Goal: Entertainment & Leisure: Consume media (video, audio)

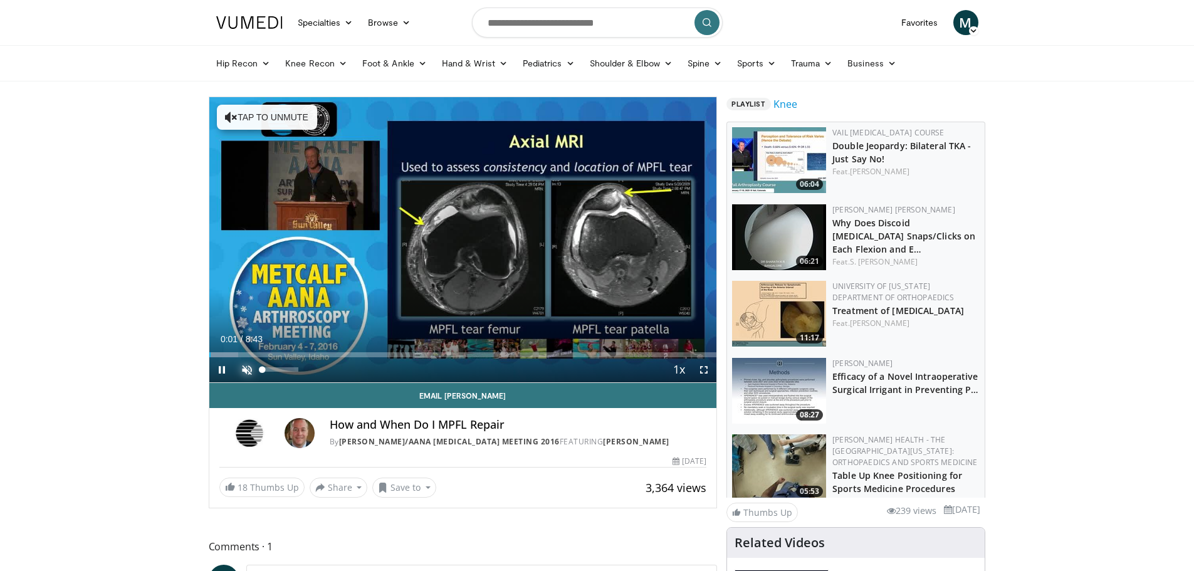
click at [242, 370] on span "Video Player" at bounding box center [246, 369] width 25 height 25
click at [705, 371] on span "Video Player" at bounding box center [703, 369] width 25 height 25
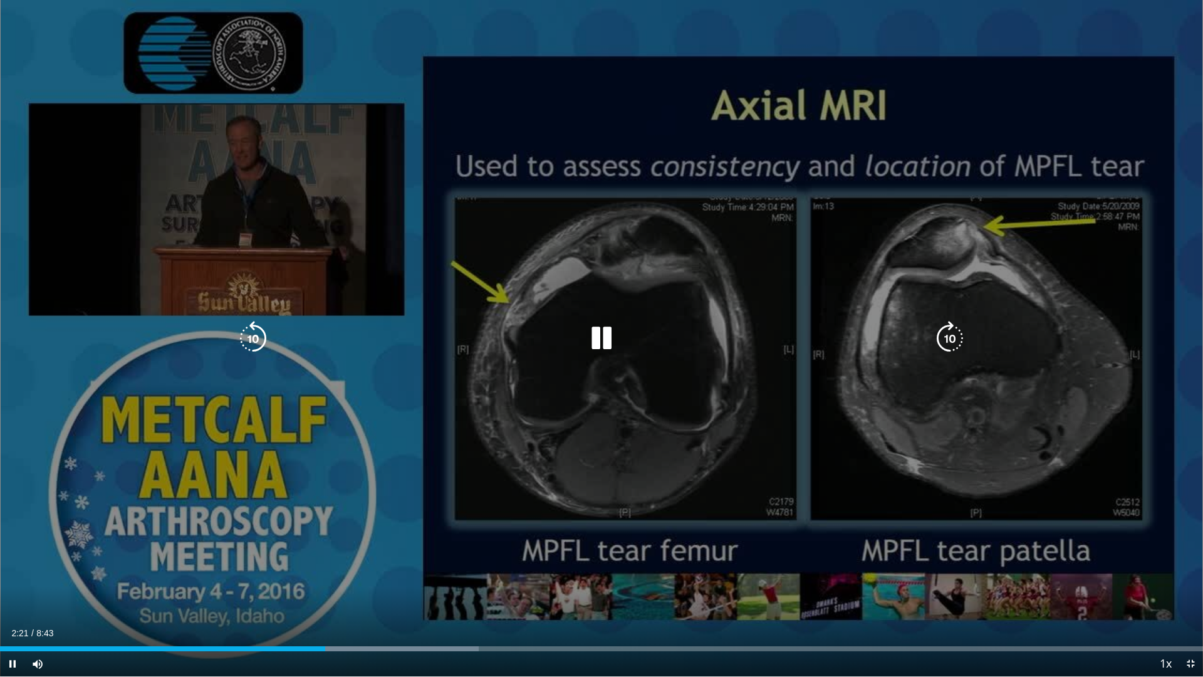
click at [112, 350] on div "10 seconds Tap to unmute" at bounding box center [601, 338] width 1203 height 676
click at [304, 545] on div "10 seconds Tap to unmute" at bounding box center [601, 338] width 1203 height 676
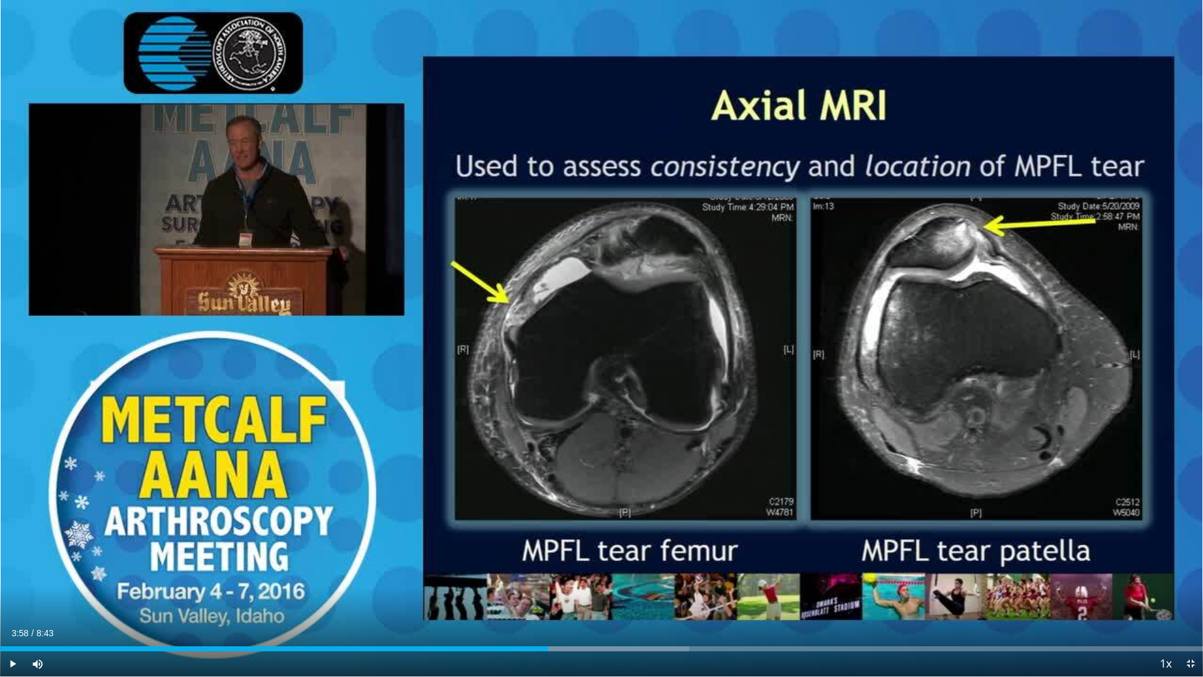
click at [304, 545] on div "10 seconds Tap to unmute" at bounding box center [601, 338] width 1203 height 676
click at [1186, 570] on span "Video Player" at bounding box center [1190, 663] width 25 height 25
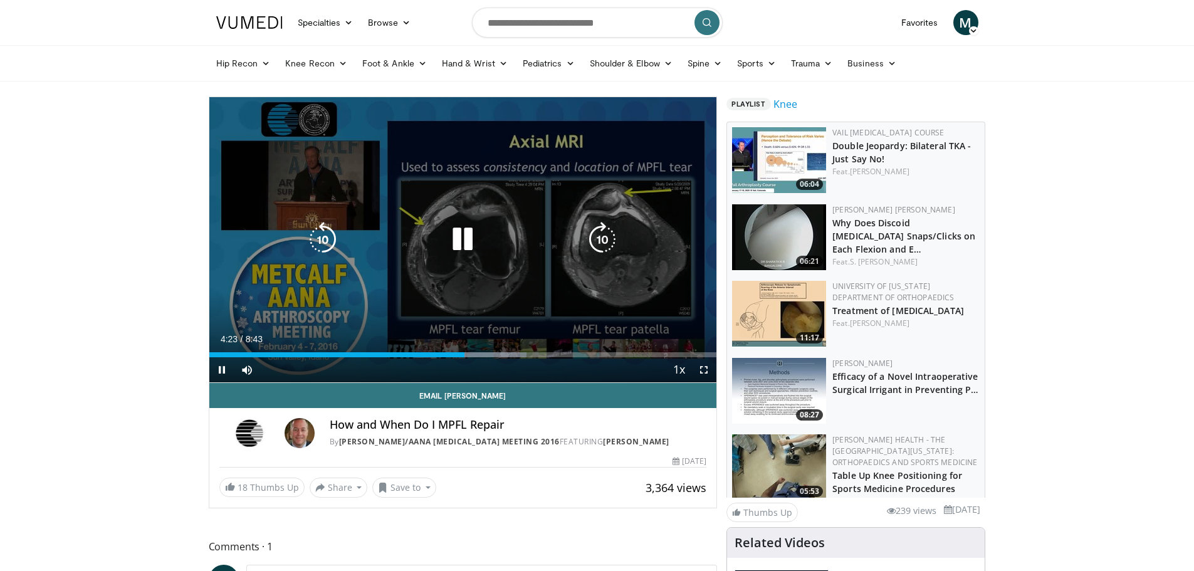
click at [643, 298] on div "10 seconds Tap to unmute" at bounding box center [463, 239] width 508 height 285
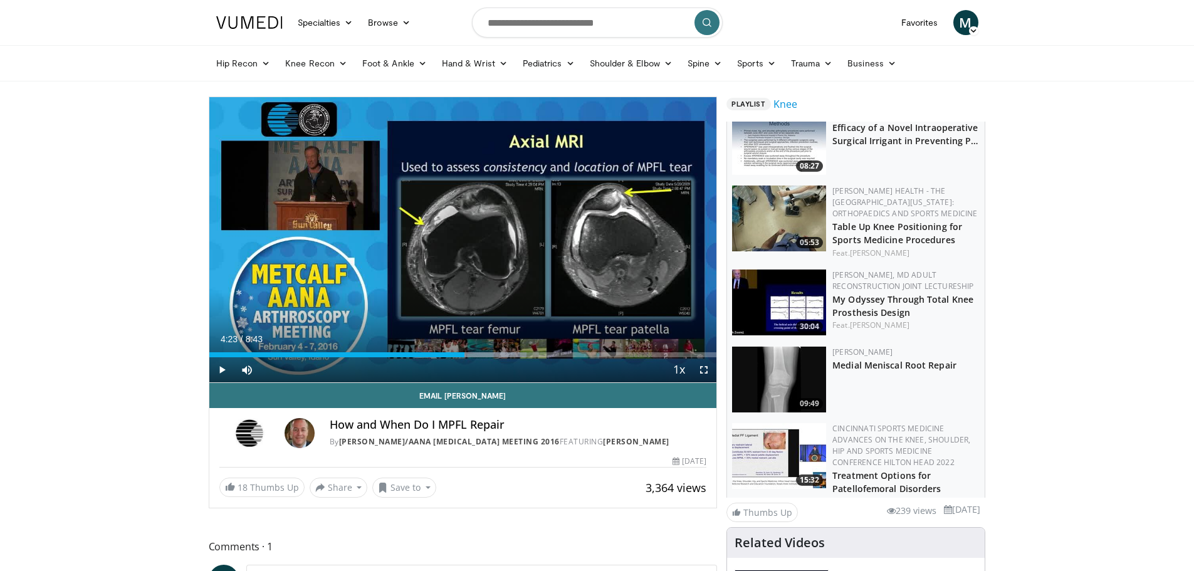
scroll to position [251, 0]
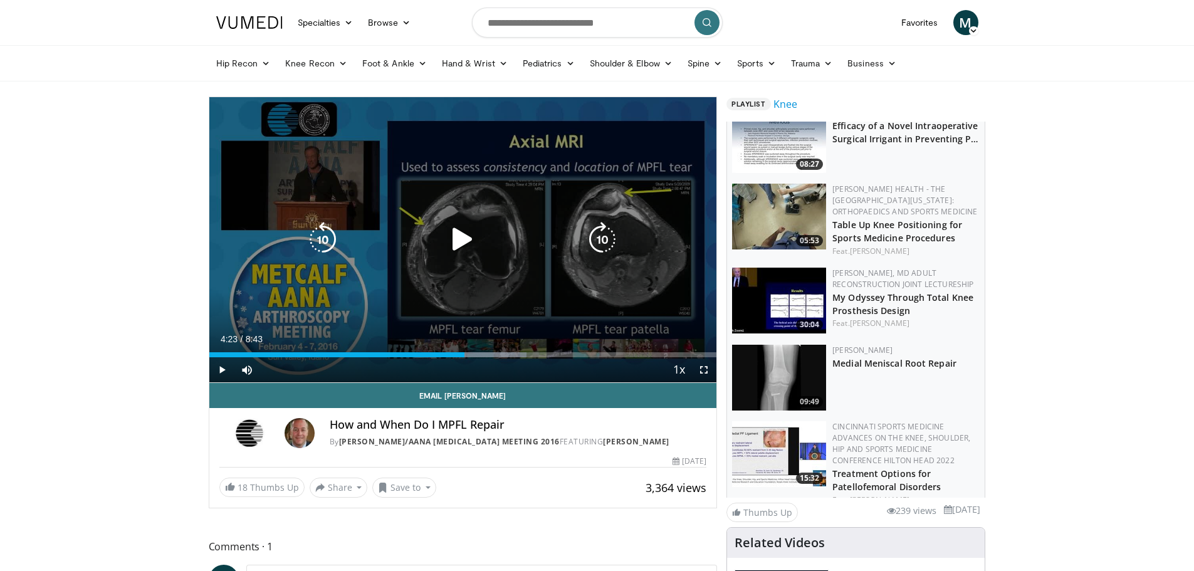
click at [456, 242] on icon "Video Player" at bounding box center [462, 239] width 35 height 35
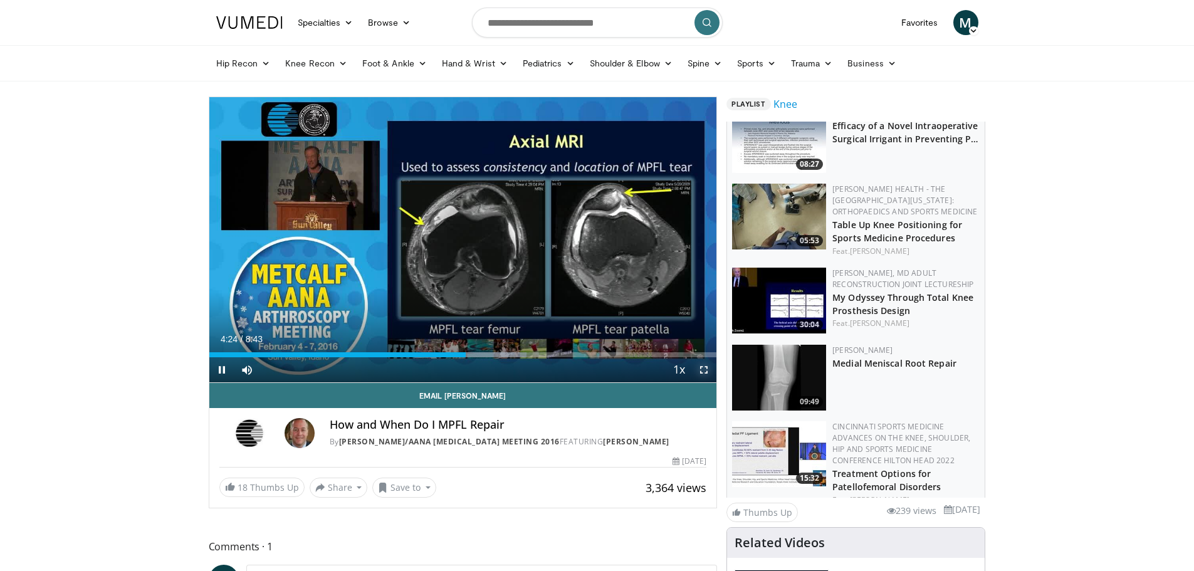
click at [702, 373] on span "Video Player" at bounding box center [703, 369] width 25 height 25
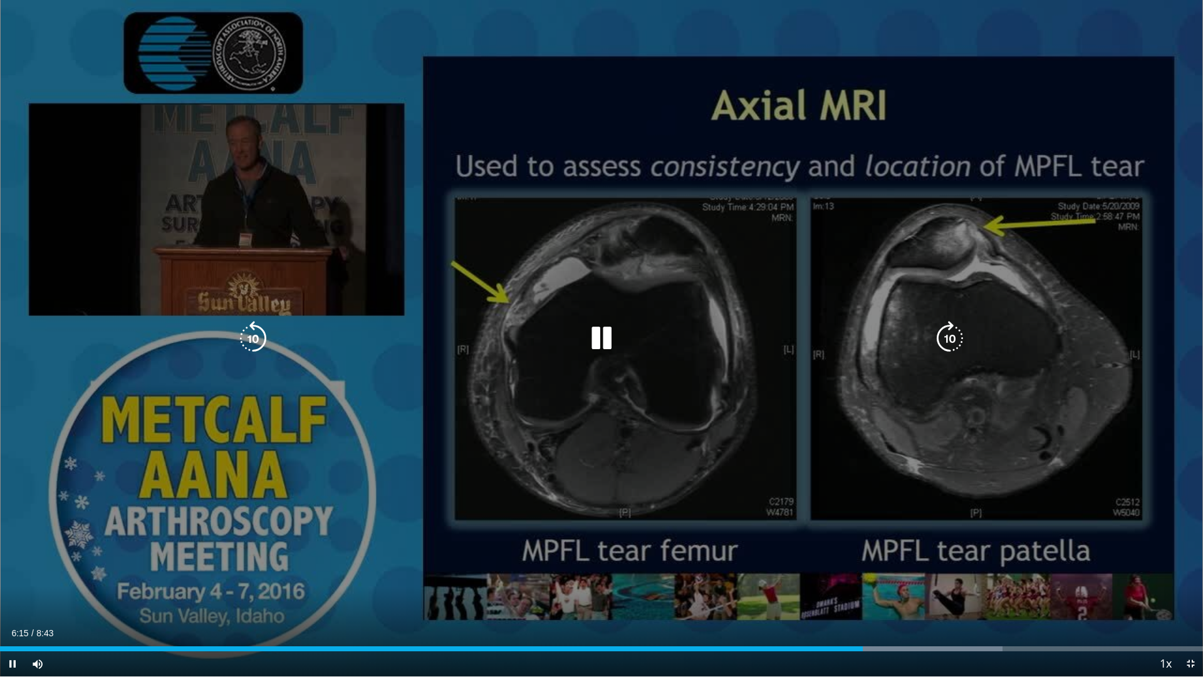
click at [952, 333] on icon "Video Player" at bounding box center [949, 338] width 35 height 35
click at [951, 332] on icon "Video Player" at bounding box center [949, 338] width 35 height 35
click at [949, 341] on icon "Video Player" at bounding box center [949, 338] width 35 height 35
click at [252, 341] on icon "Video Player" at bounding box center [253, 338] width 35 height 35
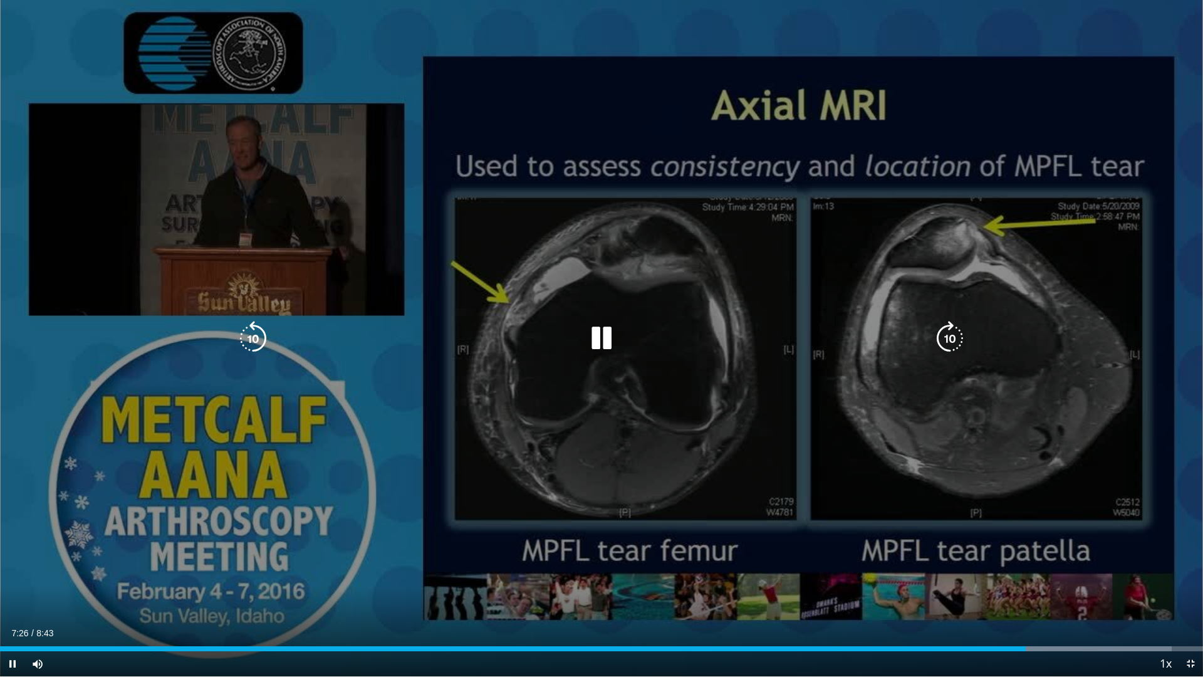
click at [254, 338] on icon "Video Player" at bounding box center [253, 338] width 35 height 35
click at [450, 357] on div "10 seconds Tap to unmute" at bounding box center [601, 338] width 1203 height 676
click at [586, 335] on icon "Video Player" at bounding box center [601, 338] width 35 height 35
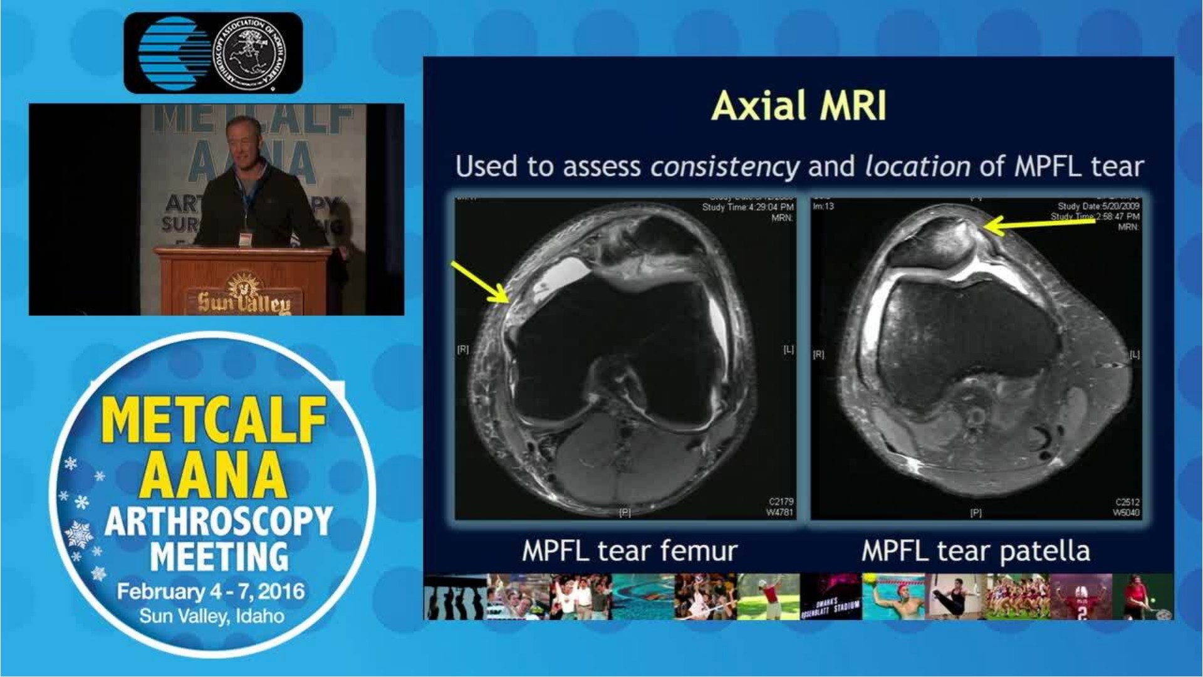
click at [377, 335] on div "10 seconds Tap to unmute" at bounding box center [601, 338] width 1203 height 676
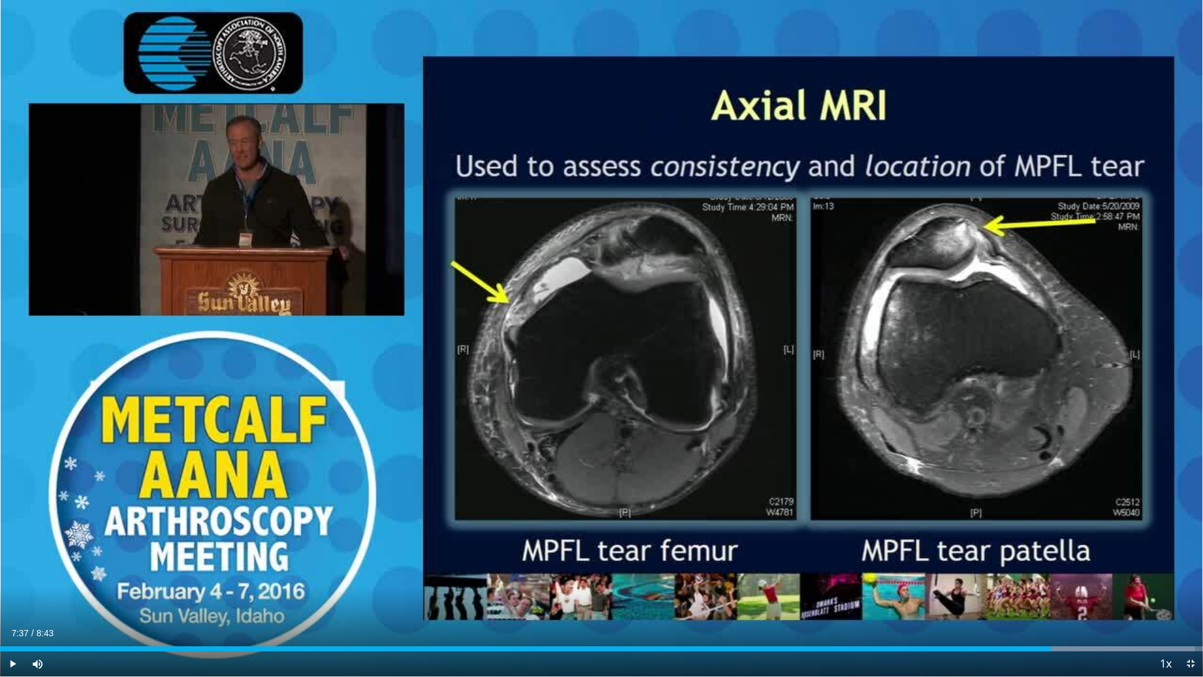
click at [377, 335] on div "10 seconds Tap to unmute" at bounding box center [601, 338] width 1203 height 676
click at [1190, 570] on span "Video Player" at bounding box center [1190, 663] width 25 height 25
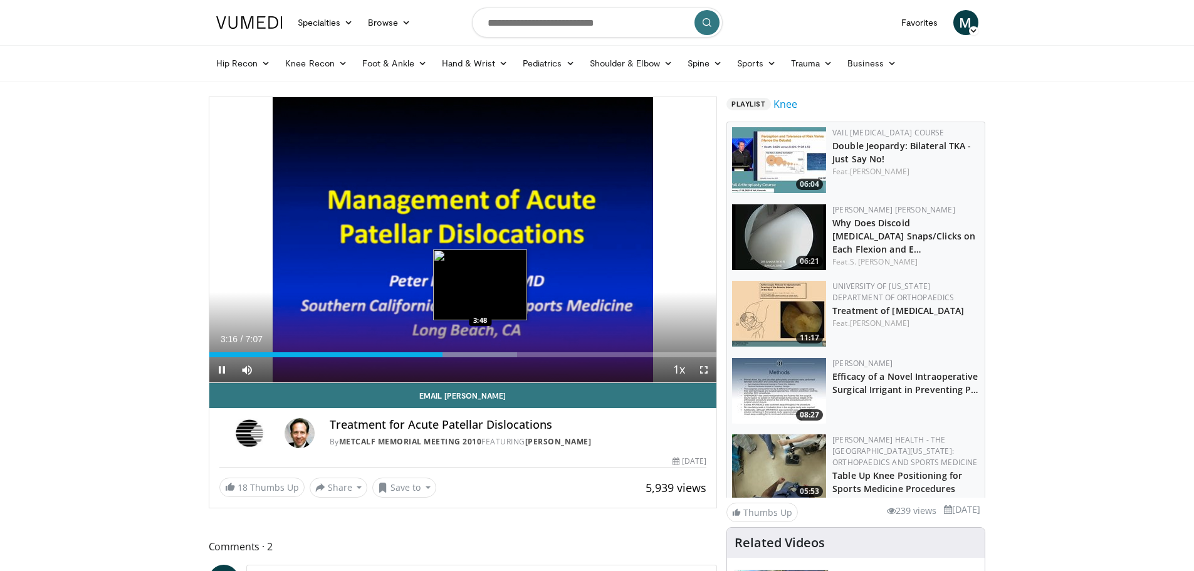
click at [482, 352] on div "Loaded : 60.69% 3:16 3:48" at bounding box center [463, 354] width 508 height 5
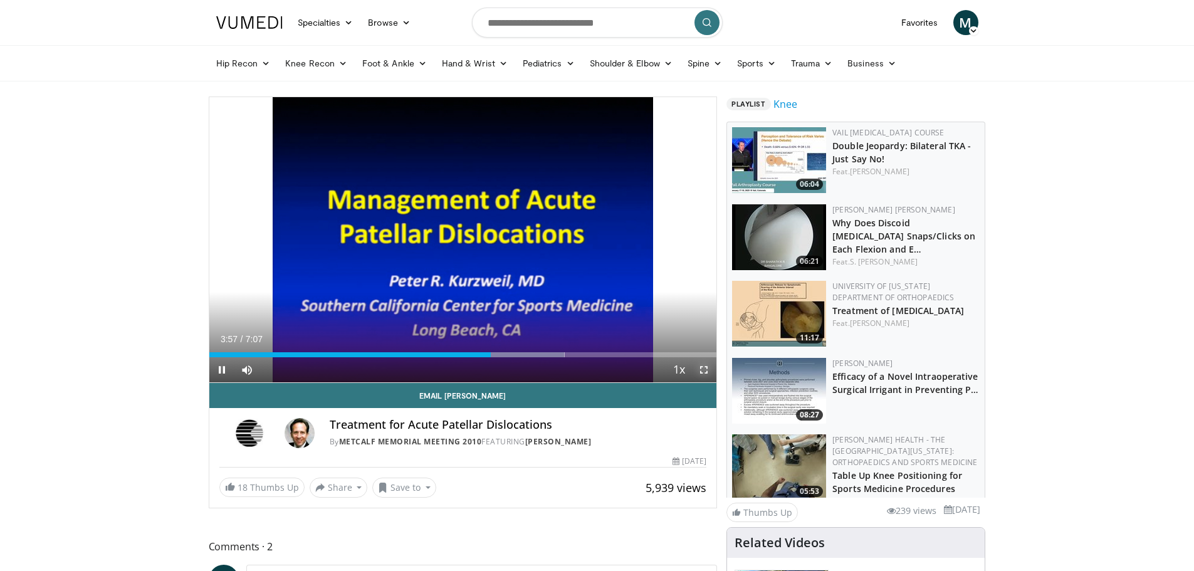
click at [701, 367] on span "Video Player" at bounding box center [703, 369] width 25 height 25
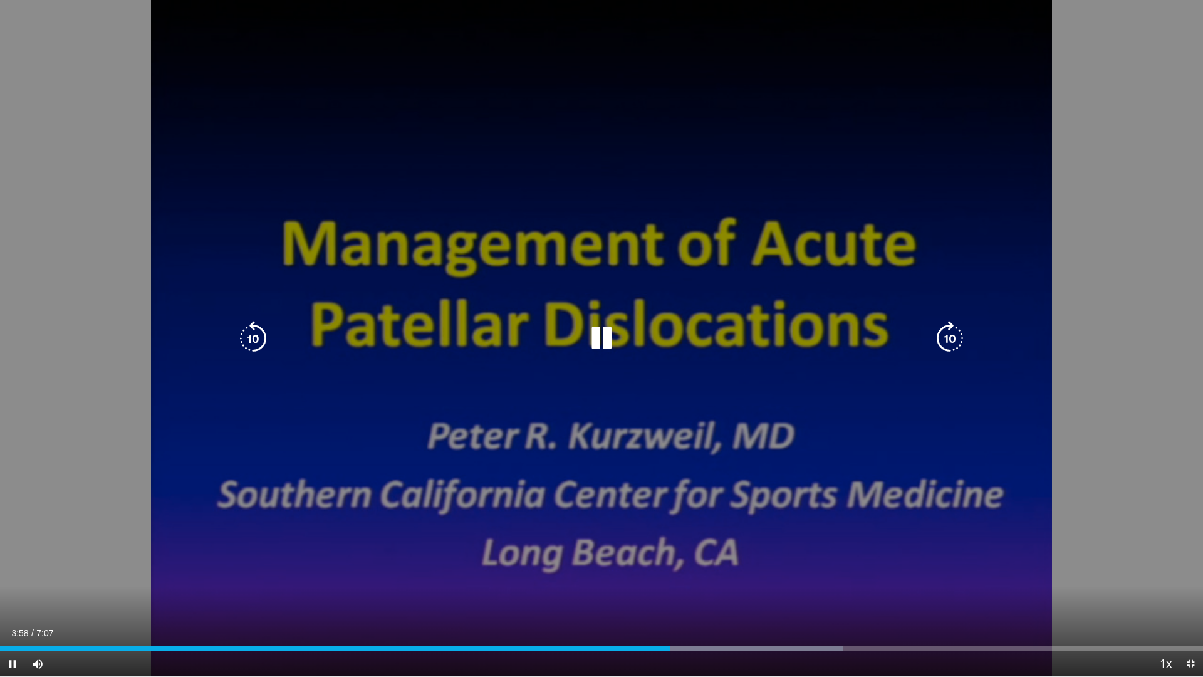
click at [388, 446] on div "10 seconds Tap to unmute" at bounding box center [601, 338] width 1203 height 676
click at [593, 331] on icon "Video Player" at bounding box center [601, 338] width 35 height 35
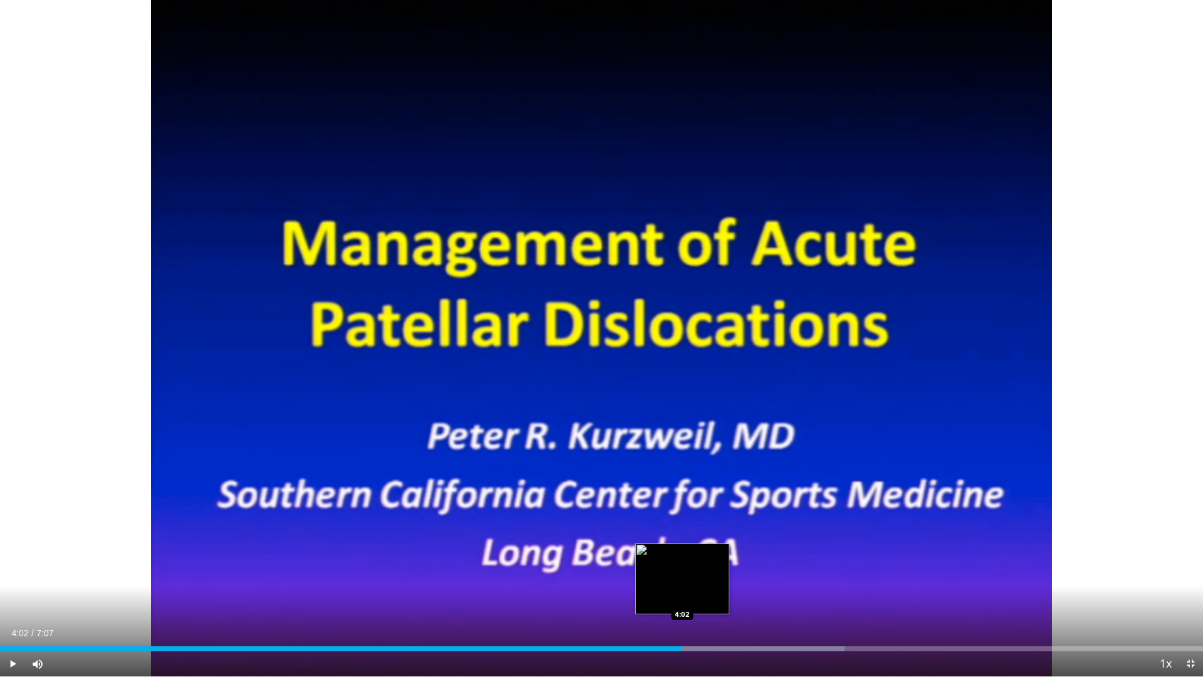
click at [682, 570] on div "Loaded : 70.22% 4:02 4:02" at bounding box center [601, 645] width 1203 height 12
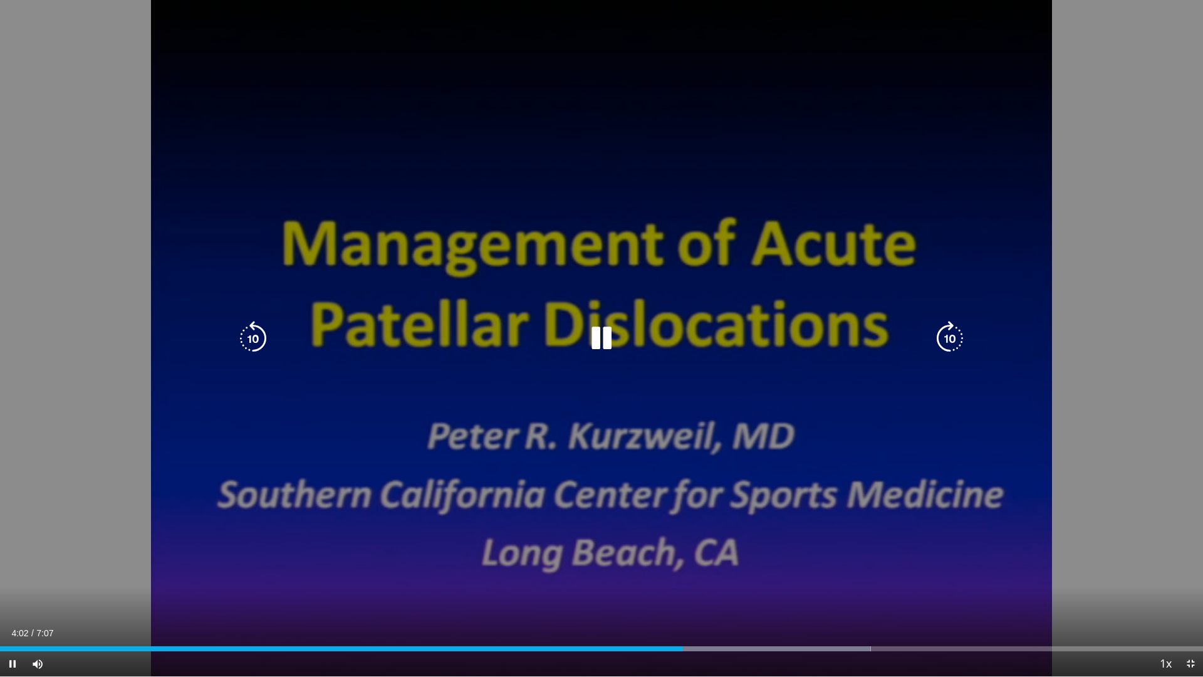
click at [689, 570] on div "Loaded : 72.37% 4:02 4:04" at bounding box center [601, 645] width 1203 height 12
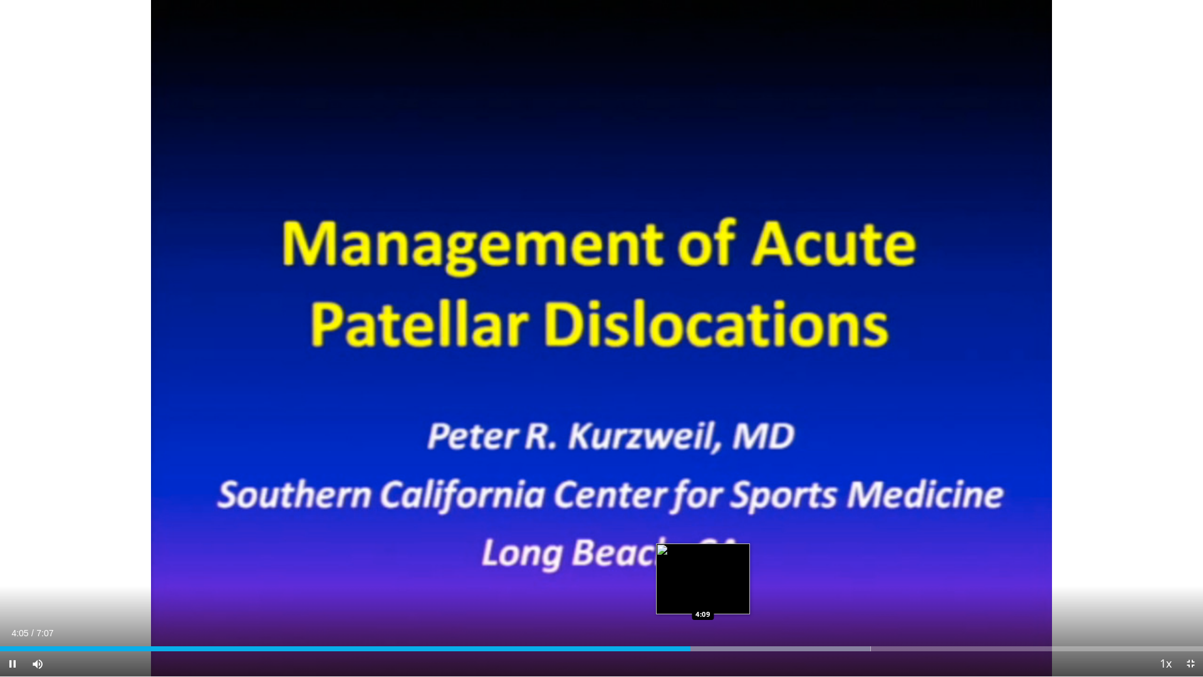
click at [702, 570] on div "Loaded : 72.37% 4:05 4:09" at bounding box center [601, 645] width 1203 height 12
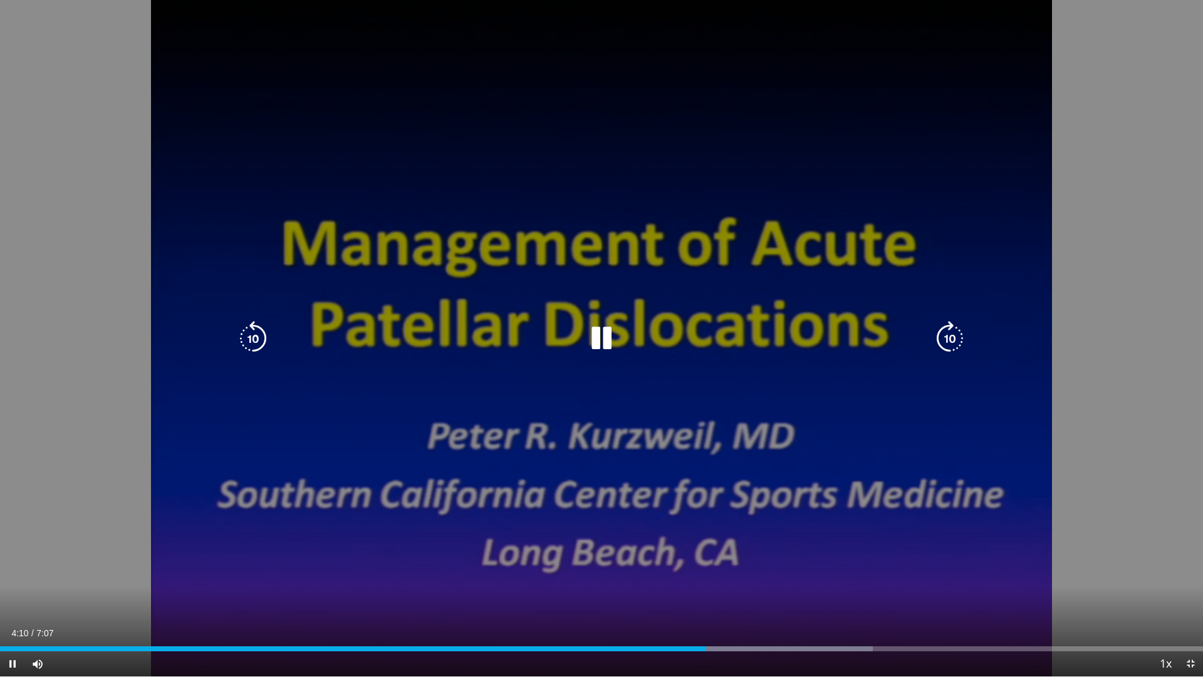
click at [944, 338] on icon "Video Player" at bounding box center [949, 338] width 35 height 35
click at [949, 338] on icon "Video Player" at bounding box center [949, 338] width 35 height 35
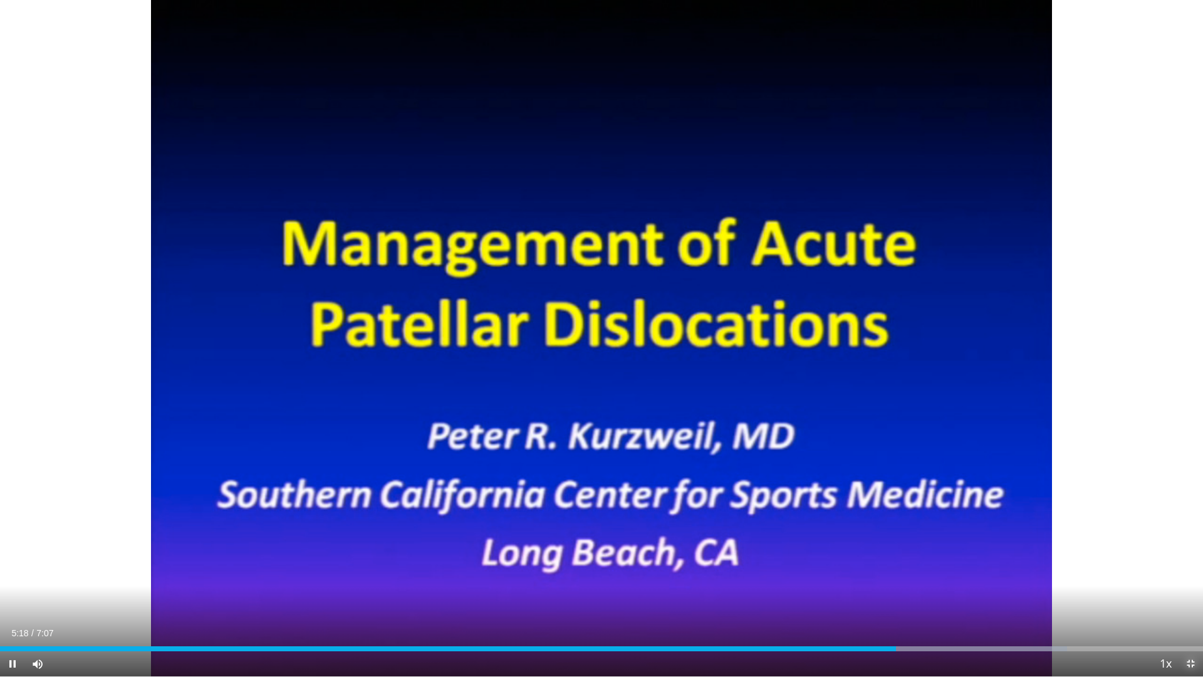
click at [1187, 570] on span "Video Player" at bounding box center [1190, 663] width 25 height 25
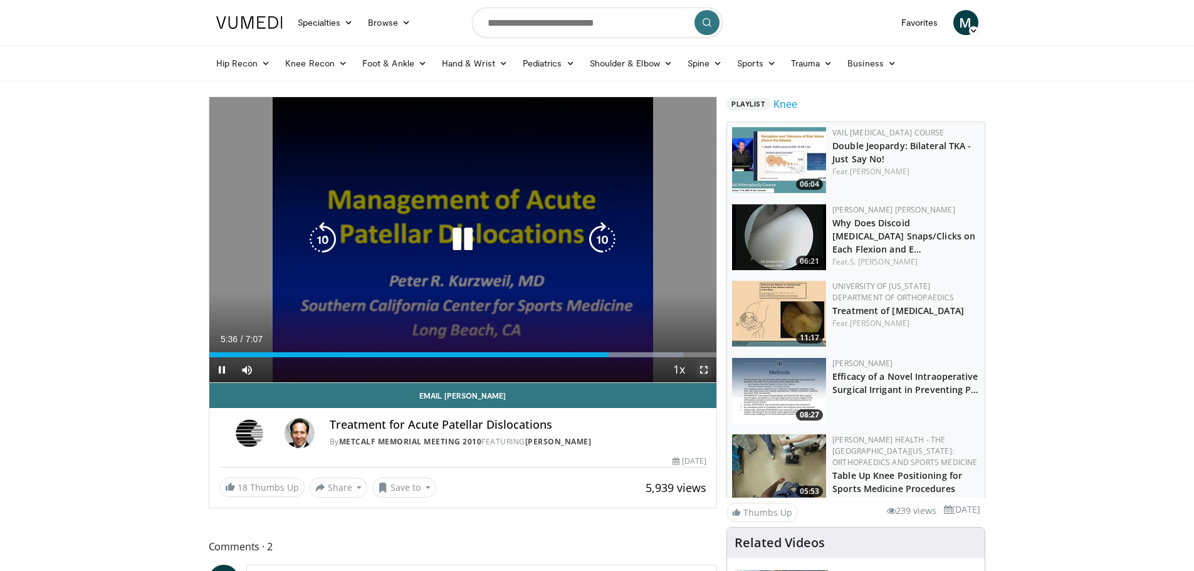
click at [701, 372] on span "Video Player" at bounding box center [703, 369] width 25 height 25
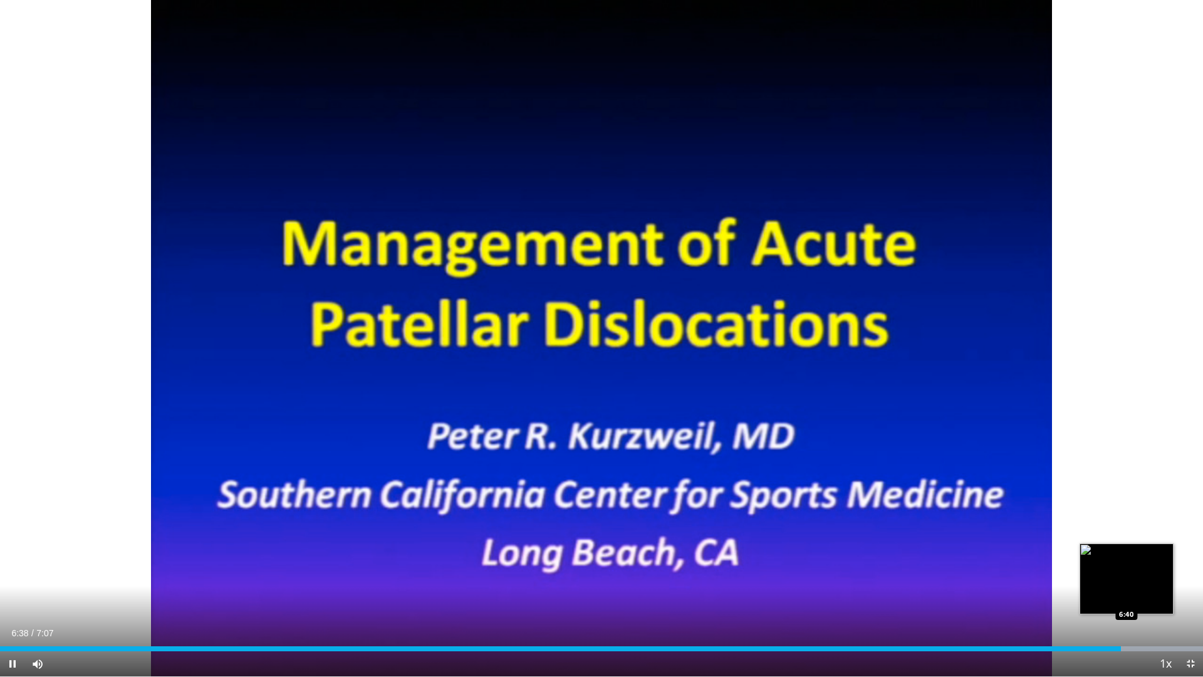
click at [1127, 570] on div "Loaded : 100.00% 6:38 6:40" at bounding box center [601, 645] width 1203 height 12
click at [1133, 570] on div "Loaded : 100.00% 6:41 6:42" at bounding box center [601, 645] width 1203 height 12
click at [1156, 570] on div "Loaded : 100.00% 6:45 6:50" at bounding box center [601, 645] width 1203 height 12
click at [1174, 570] on div "Progress Bar" at bounding box center [1067, 648] width 271 height 5
click at [1189, 570] on span "Video Player" at bounding box center [1190, 663] width 25 height 25
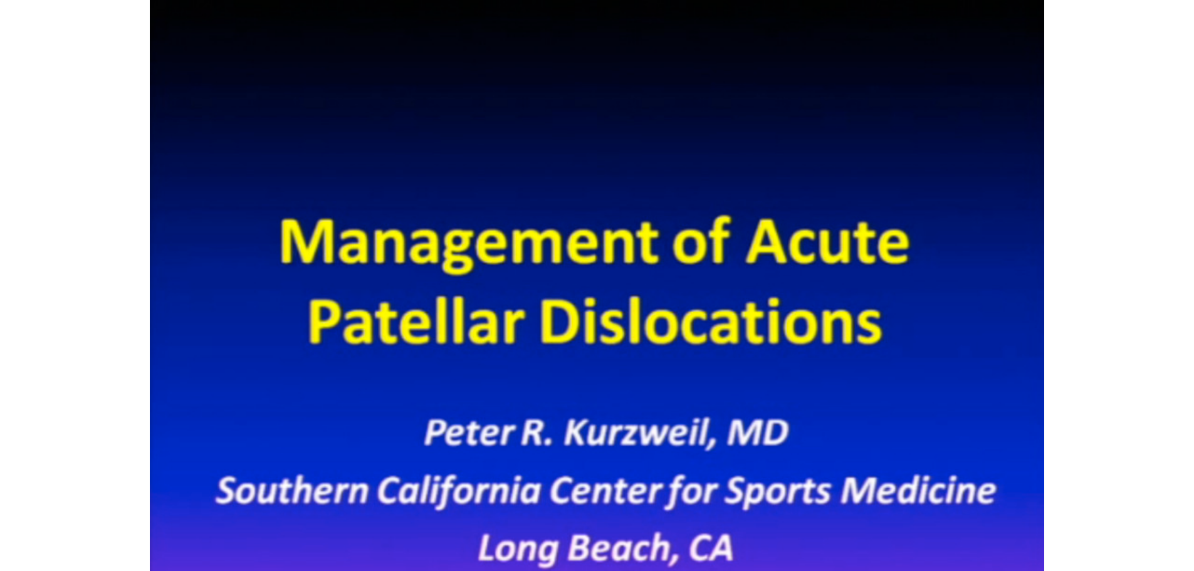
scroll to position [376, 0]
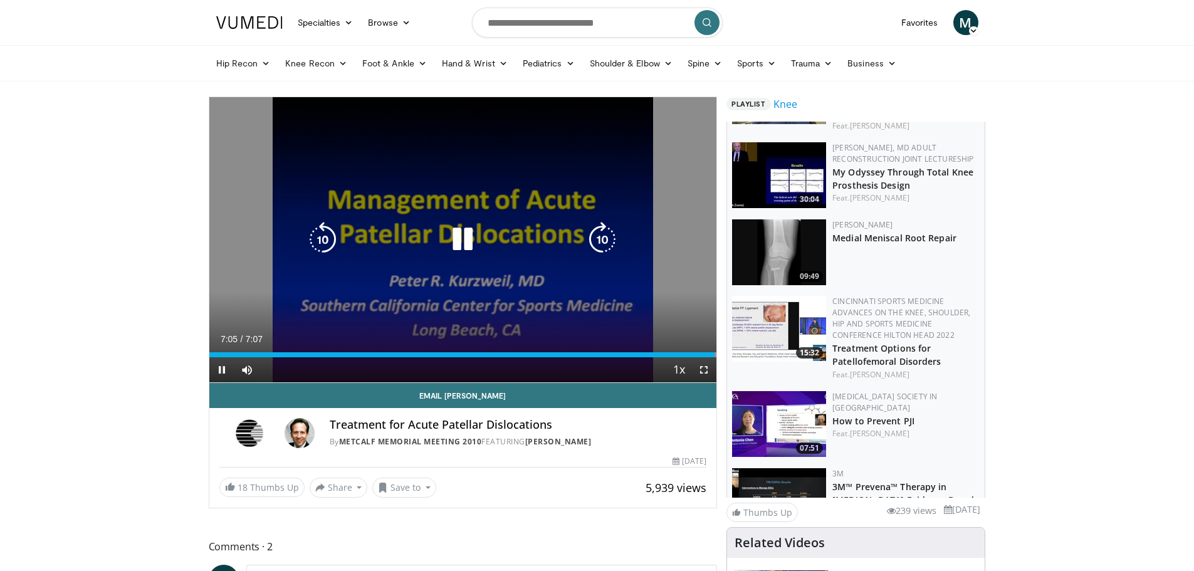
click at [456, 244] on icon "Video Player" at bounding box center [462, 239] width 35 height 35
